Goal: Transaction & Acquisition: Register for event/course

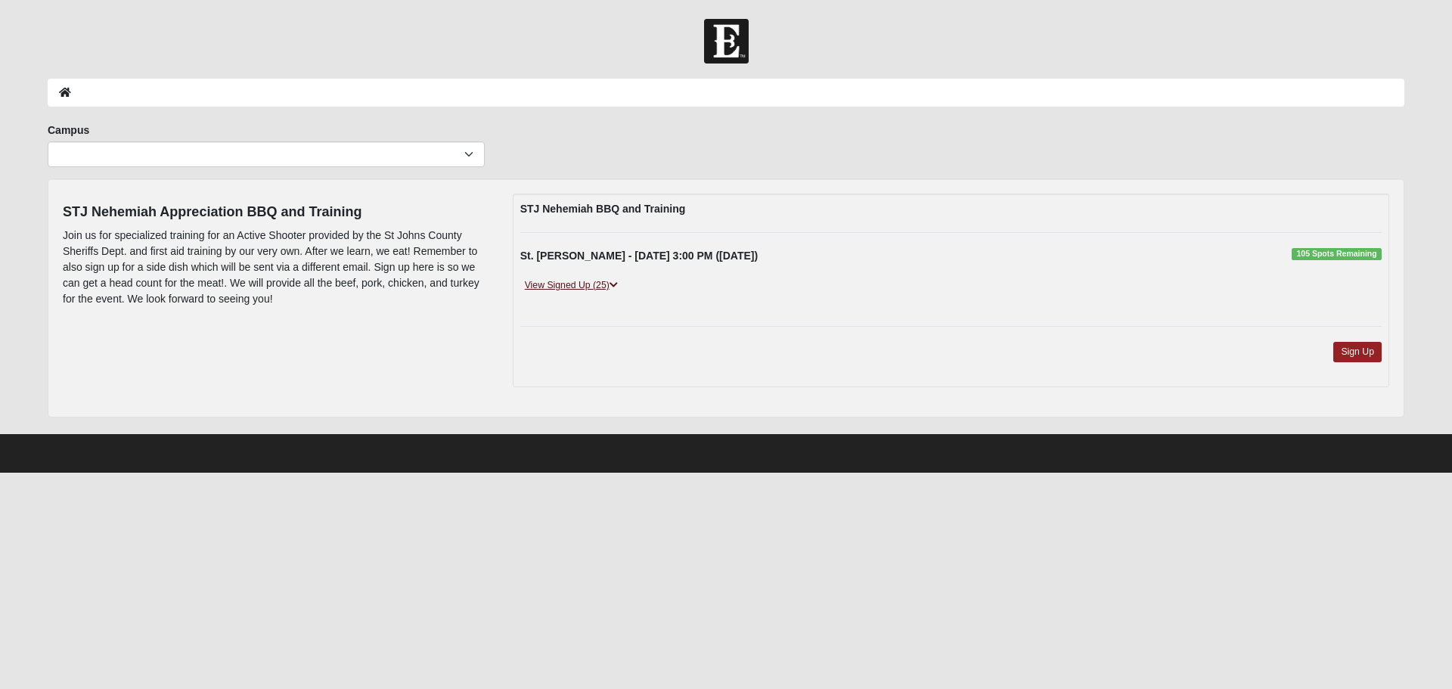
click at [570, 288] on link "View Signed Up (25)" at bounding box center [571, 286] width 102 height 16
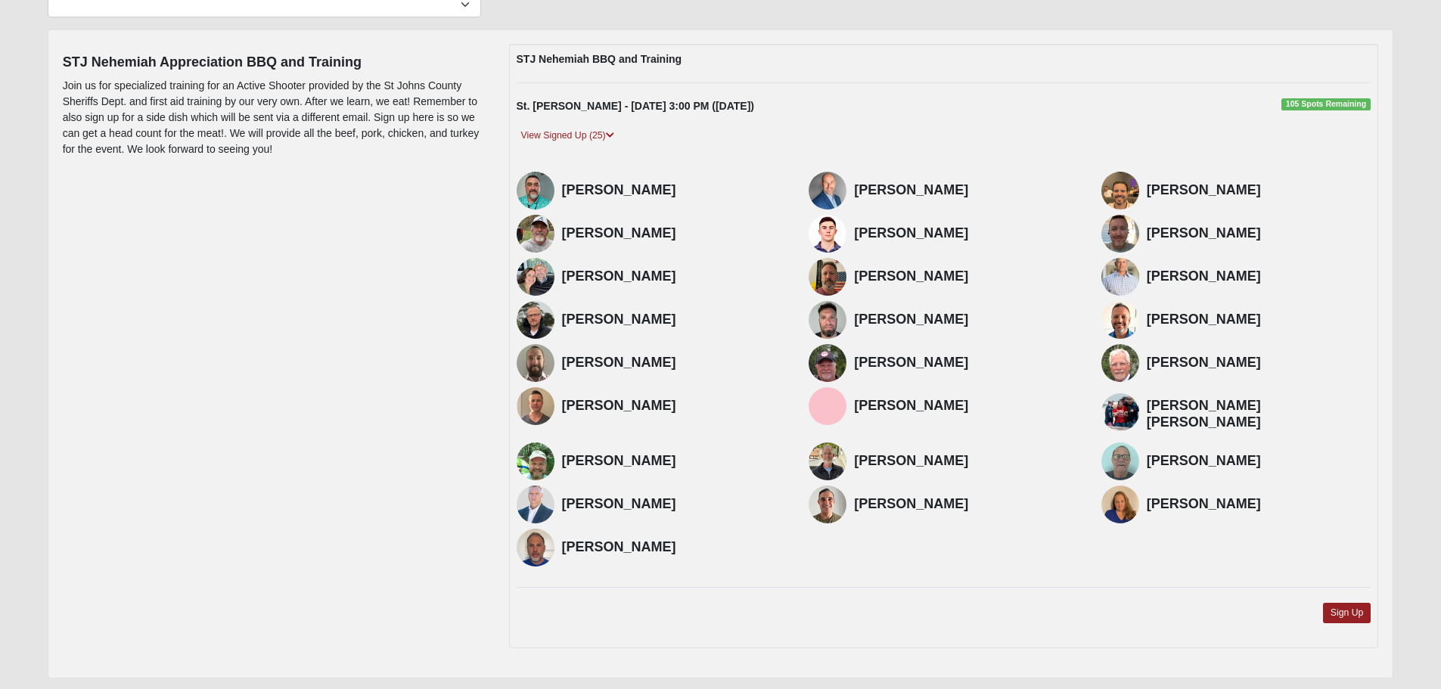
scroll to position [151, 0]
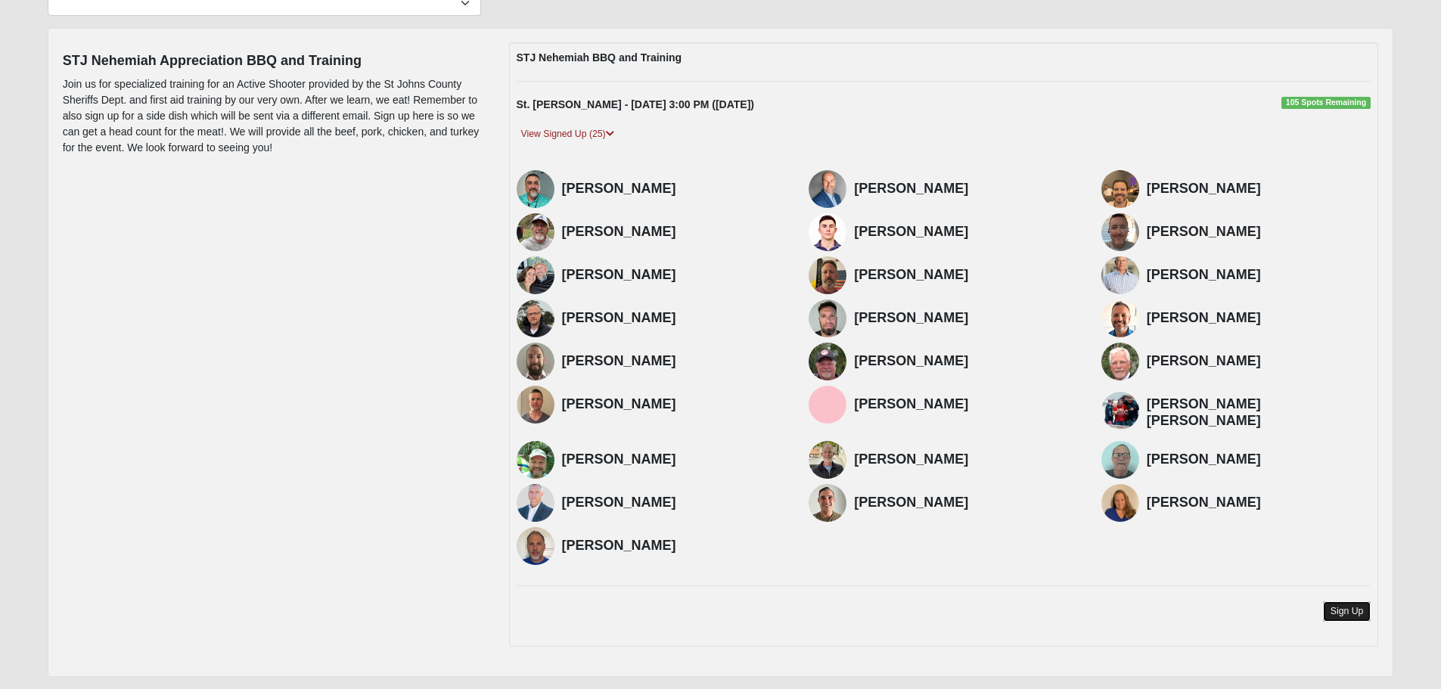
click at [1345, 601] on link "Sign Up" at bounding box center [1347, 611] width 48 height 20
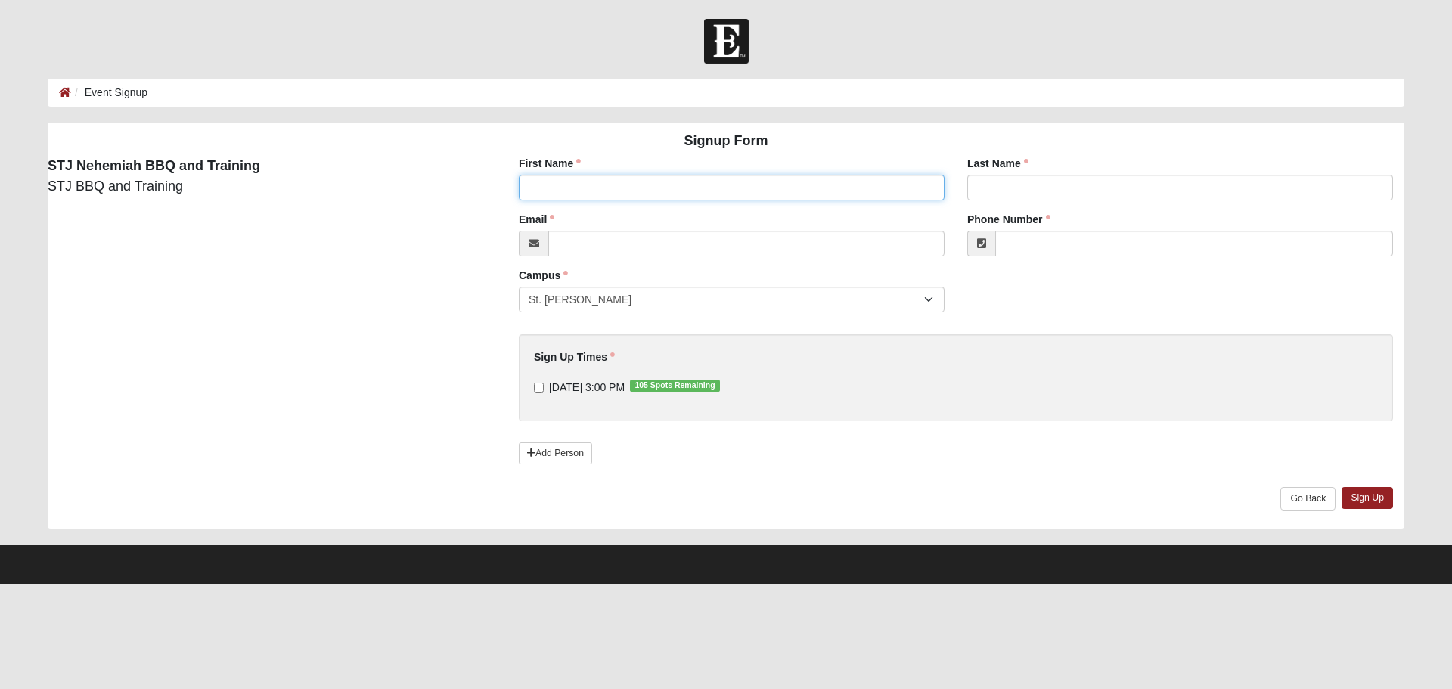
click at [585, 178] on input "First Name" at bounding box center [732, 188] width 426 height 26
type input "Tom"
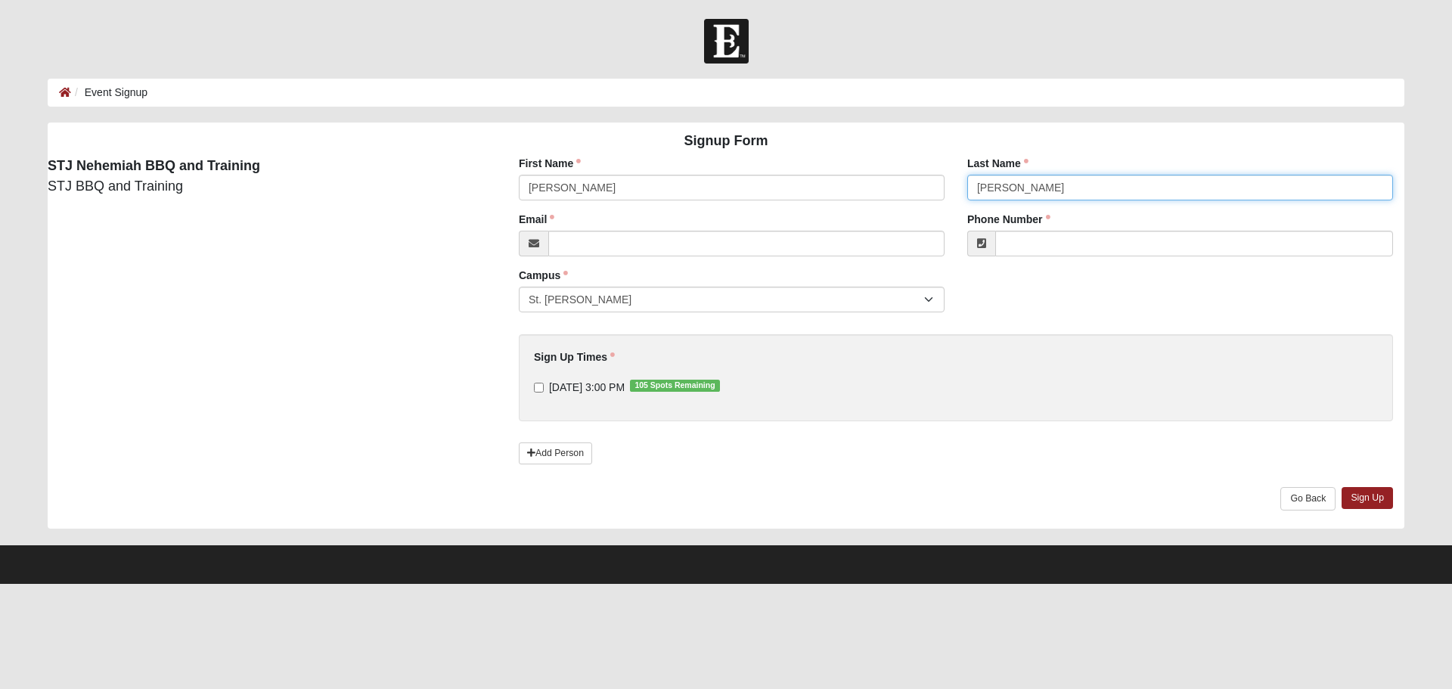
type input "Miller"
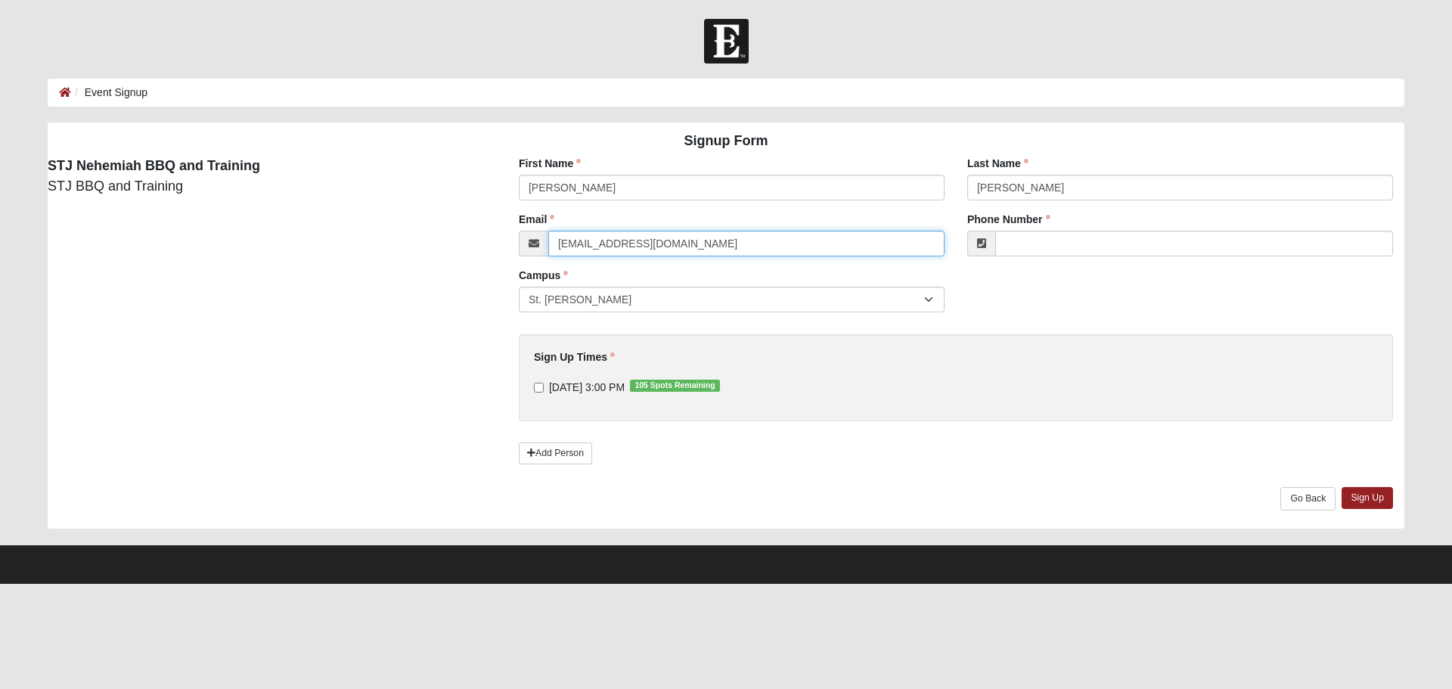
type input "tomiller@nasoco.com"
type input "(904) 612-5846"
click at [538, 388] on input "9/27/2025 3:00 PM 105 Spots Remaining" at bounding box center [539, 388] width 10 height 10
checkbox input "true"
click at [1376, 493] on link "Sign Up" at bounding box center [1367, 498] width 51 height 22
